Goal: Information Seeking & Learning: Learn about a topic

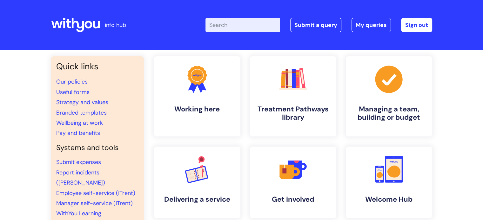
scroll to position [32, 0]
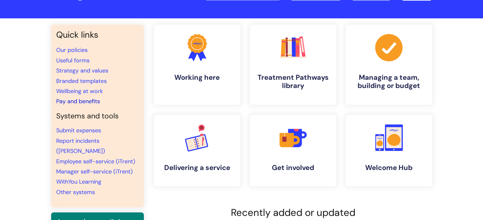
click at [87, 102] on link "Pay and benefits" at bounding box center [78, 102] width 44 height 8
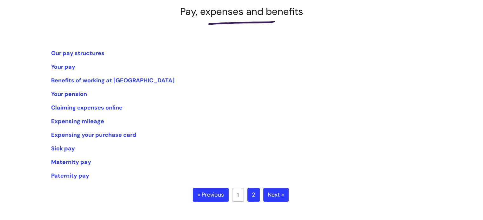
scroll to position [95, 0]
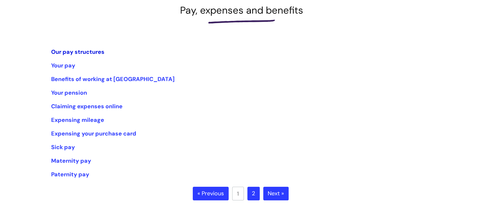
click at [74, 53] on link "Our pay structures" at bounding box center [77, 52] width 53 height 8
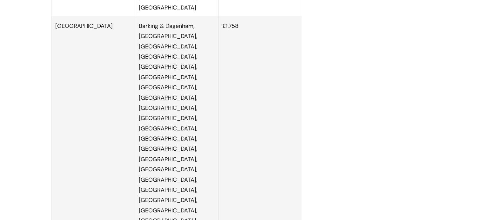
scroll to position [1491, 0]
